Goal: Task Accomplishment & Management: Manage account settings

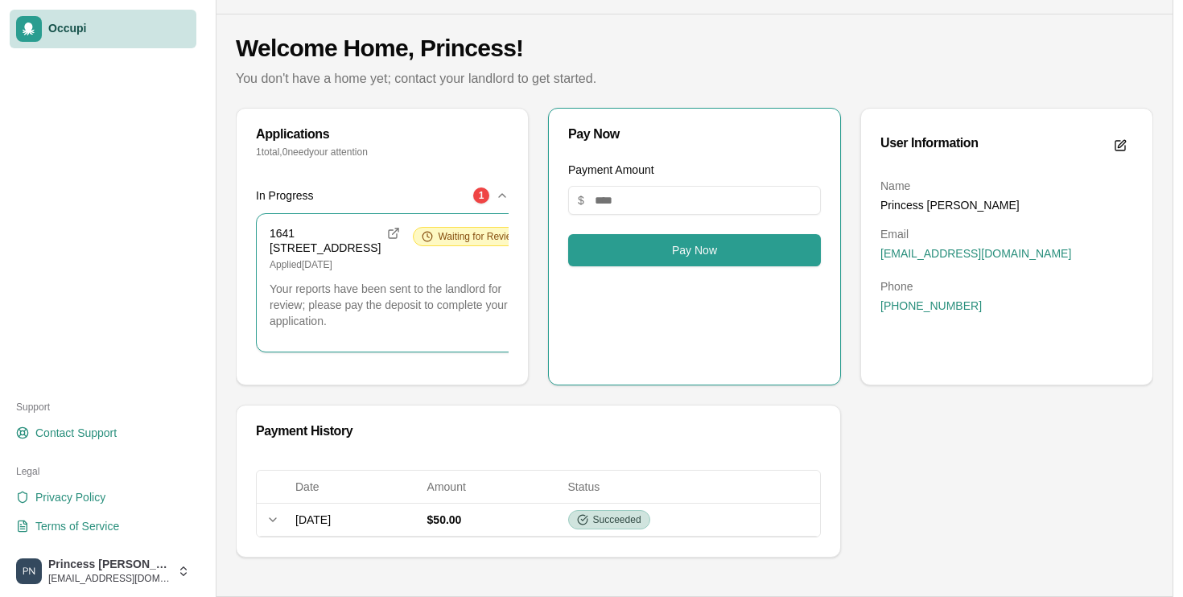
scroll to position [74, 0]
click at [138, 550] on html "Occupi Support Contact Support Legal Privacy Policy Terms of Service Princess […" at bounding box center [591, 251] width 1183 height 597
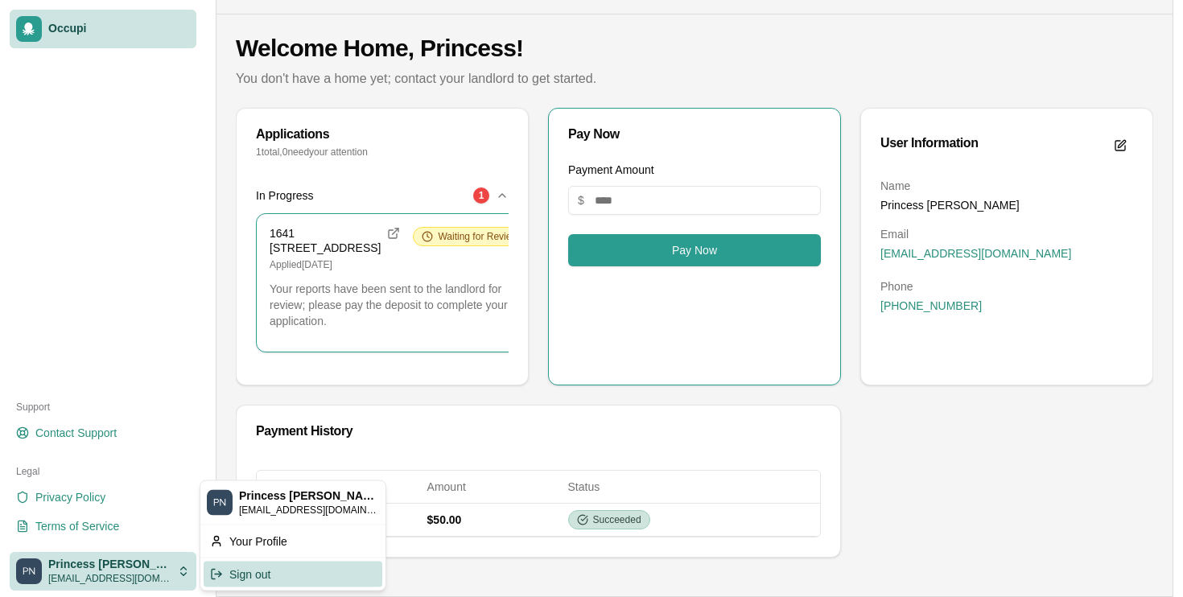
click at [237, 576] on div "Sign out" at bounding box center [293, 574] width 179 height 26
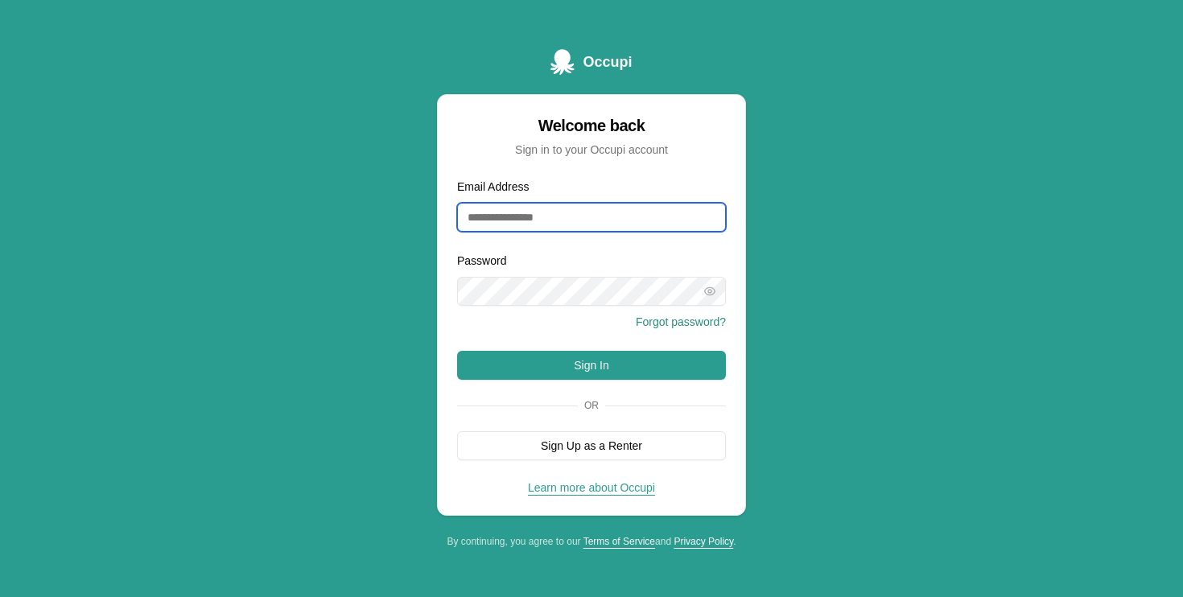
click at [613, 226] on input "Email Address" at bounding box center [591, 217] width 269 height 29
type input "**********"
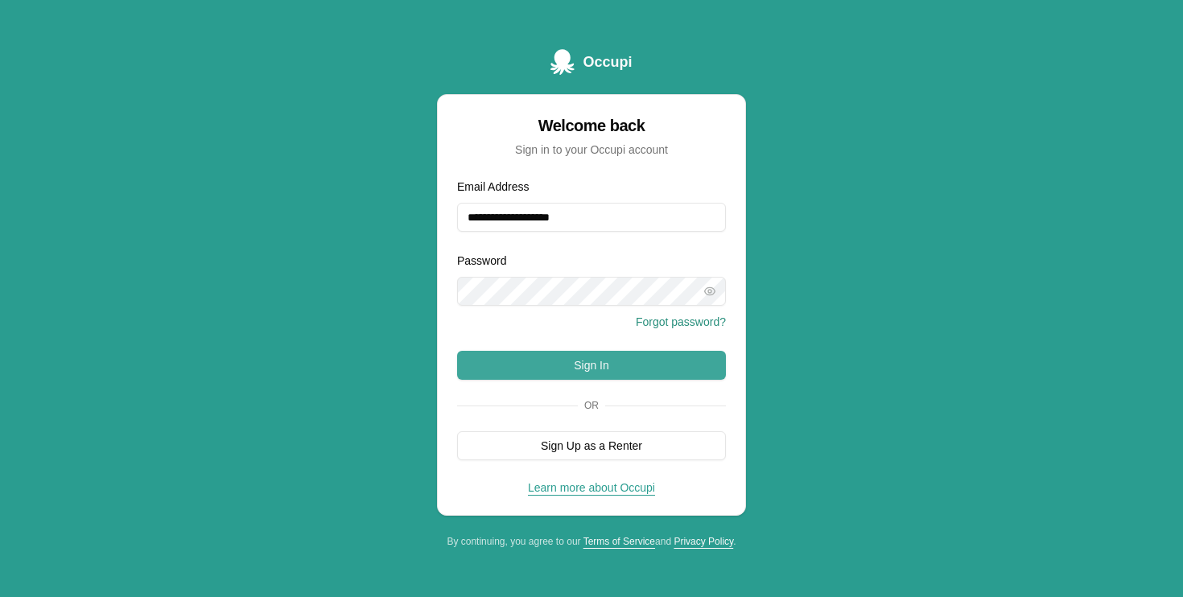
click at [612, 371] on button "Sign In" at bounding box center [591, 365] width 269 height 29
